Goal: Information Seeking & Learning: Learn about a topic

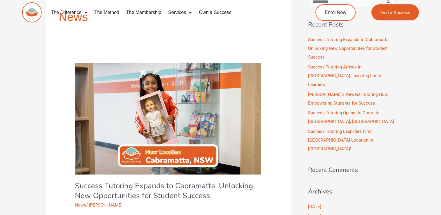
scroll to position [188, 0]
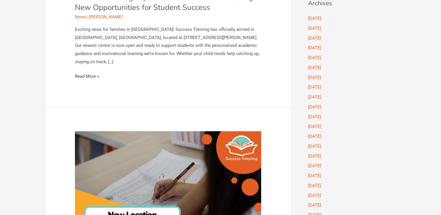
click at [83, 73] on link "Success Tutoring Expands to Cabramatta: Unlocking New Opportunities for Student…" at bounding box center [87, 77] width 24 height 8
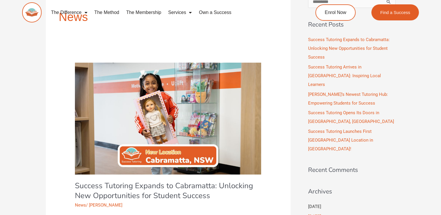
click at [321, 204] on link "[DATE]" at bounding box center [314, 206] width 13 height 5
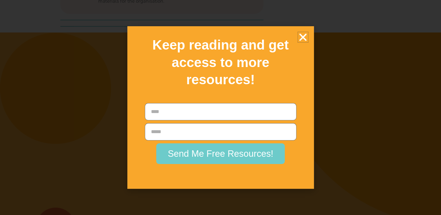
scroll to position [1319, 0]
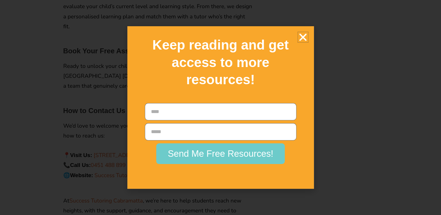
scroll to position [941, 0]
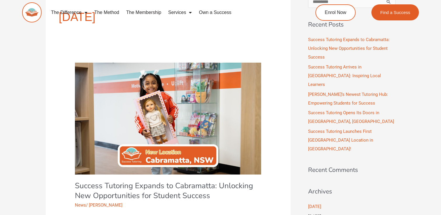
click at [318, 214] on link "[DATE]" at bounding box center [314, 216] width 13 height 5
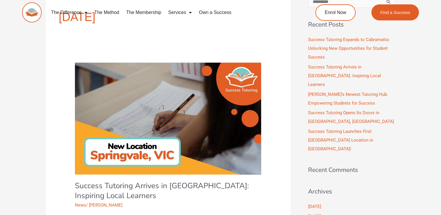
scroll to position [188, 0]
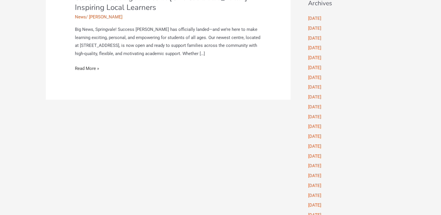
click at [90, 73] on link "Success Tutoring Arrives in Springvale: Inspiring Local Learners Read More »" at bounding box center [87, 69] width 24 height 8
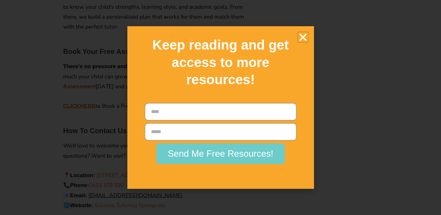
scroll to position [942, 0]
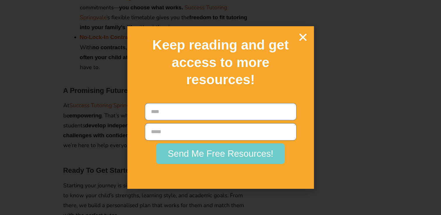
click at [308, 38] on icon "Close" at bounding box center [303, 37] width 10 height 10
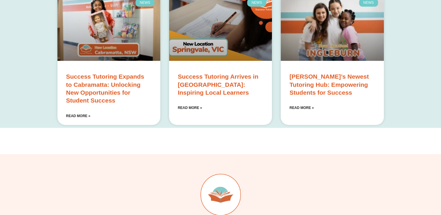
scroll to position [1787, 0]
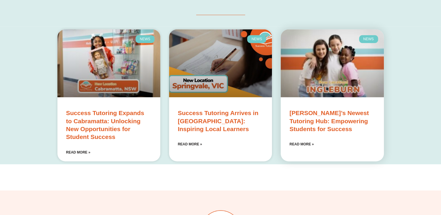
click at [299, 141] on link "Read More »" at bounding box center [302, 144] width 24 height 6
